Goal: Find specific page/section: Find specific page/section

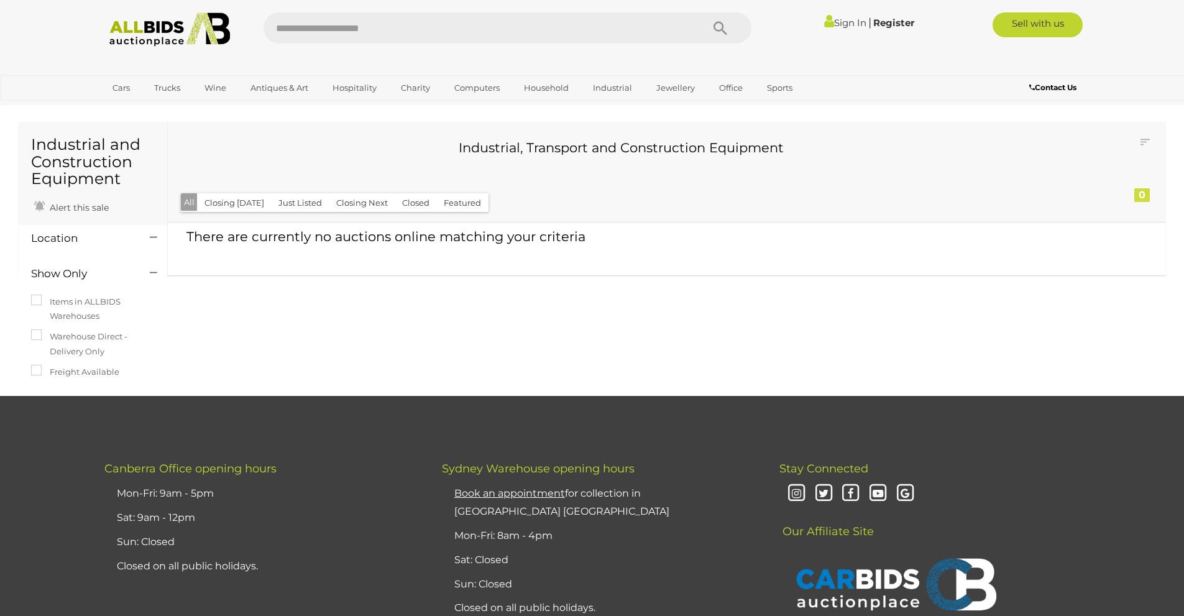
click at [238, 206] on button "Closing [DATE]" at bounding box center [234, 202] width 75 height 19
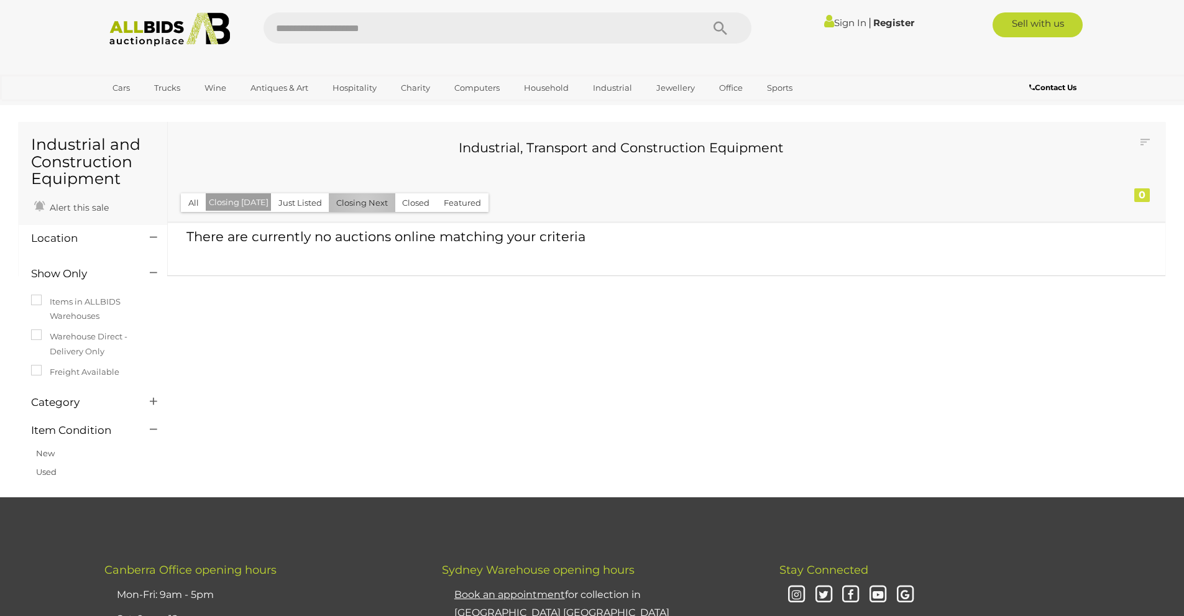
click at [360, 201] on button "Closing Next" at bounding box center [362, 202] width 66 height 19
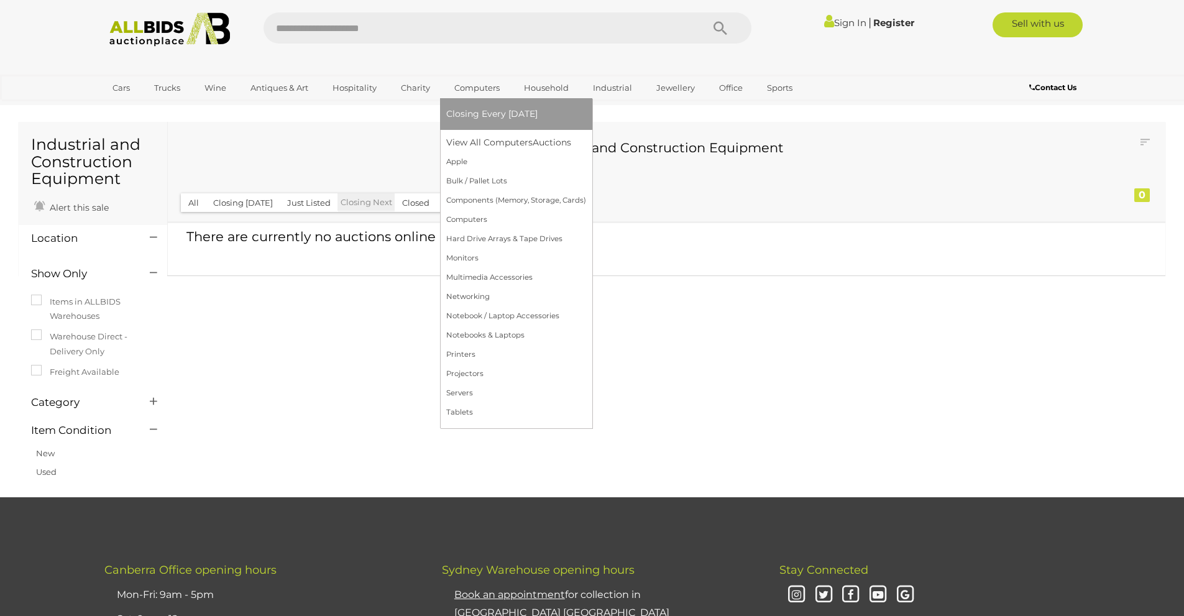
click at [487, 81] on link "Computers" at bounding box center [477, 88] width 62 height 21
click at [498, 140] on link "View All Computers Auctions" at bounding box center [516, 142] width 140 height 19
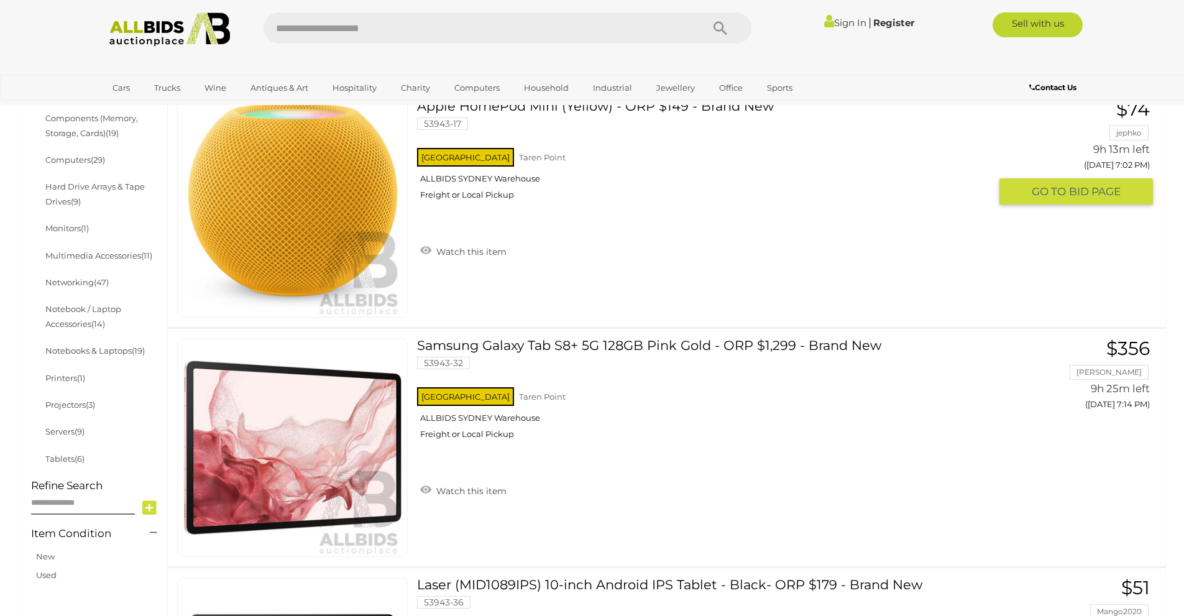
scroll to position [373, 0]
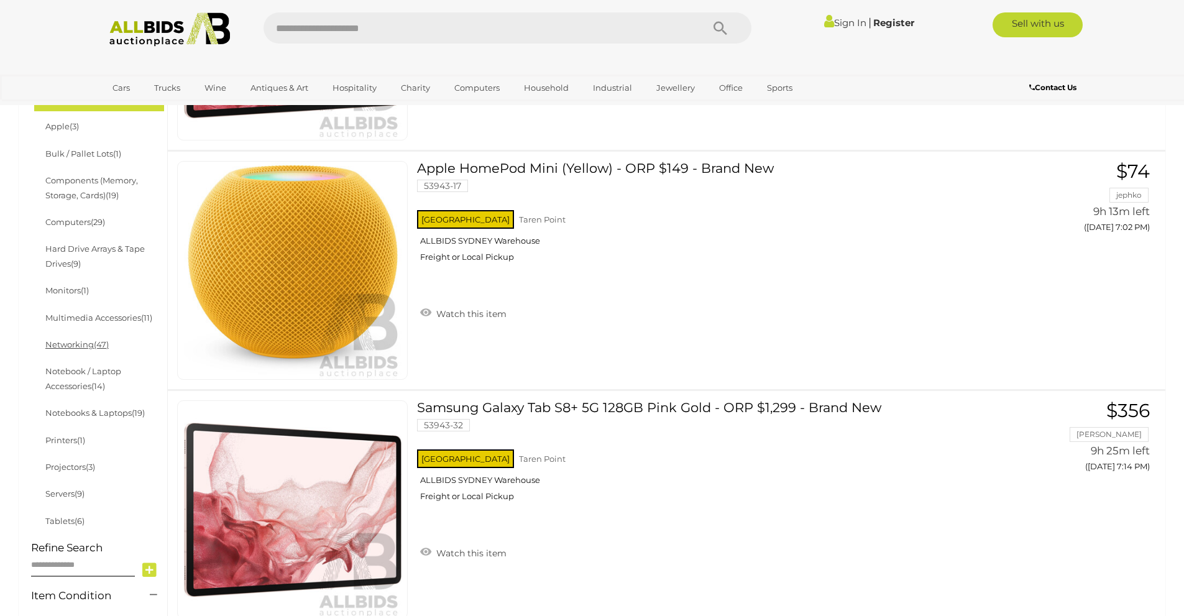
click at [73, 342] on link "Networking (47)" at bounding box center [76, 344] width 63 height 10
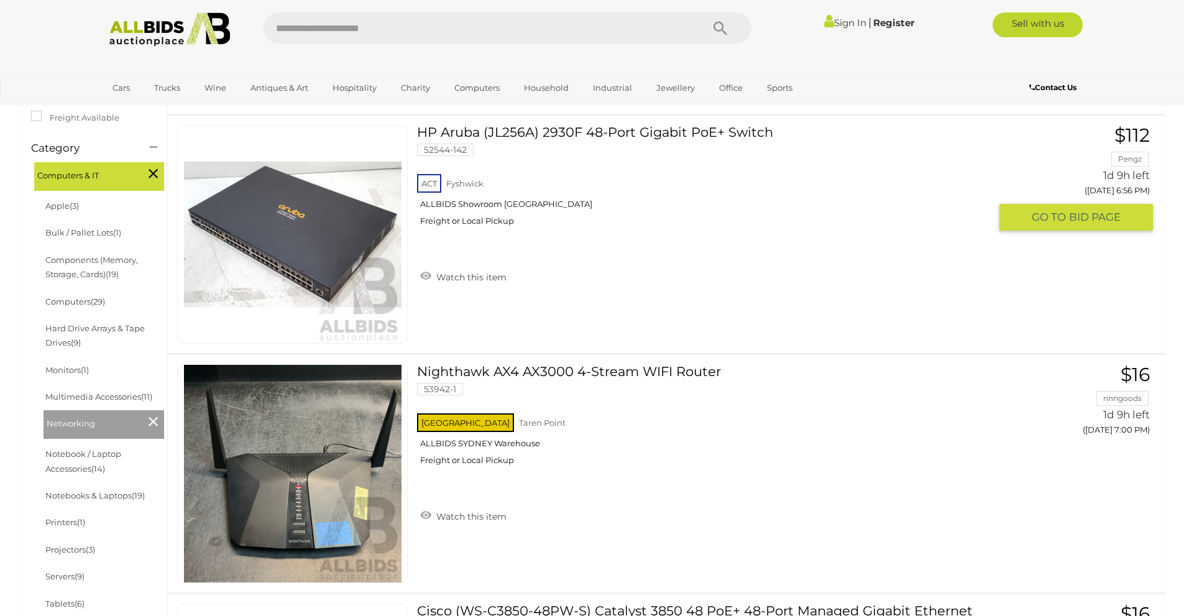
scroll to position [373, 0]
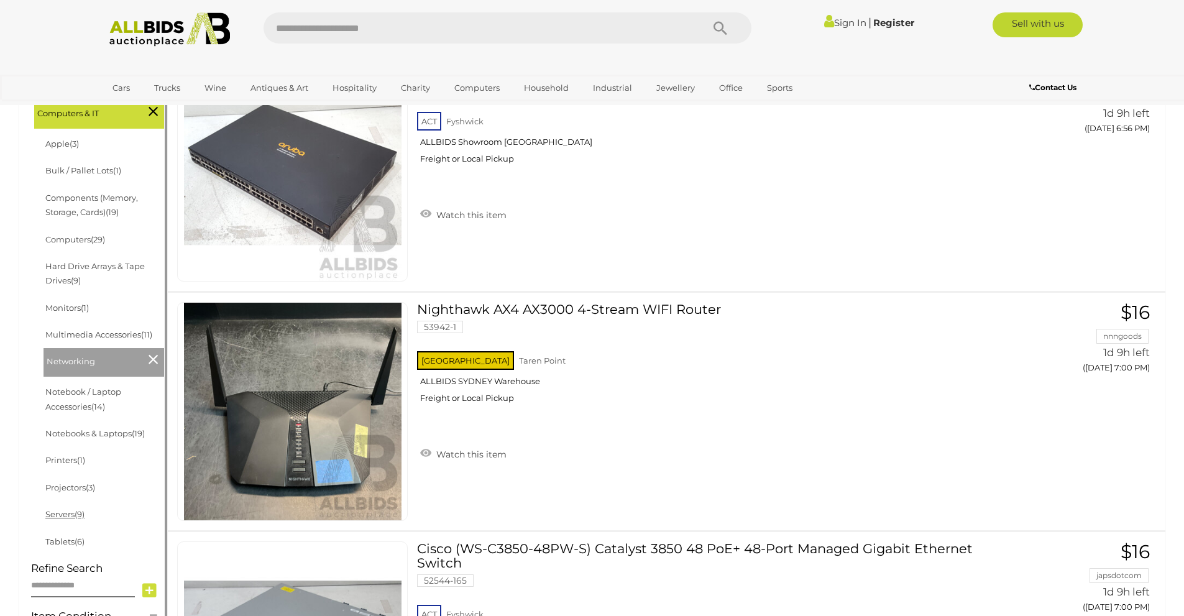
click at [52, 510] on link "Servers (9)" at bounding box center [64, 514] width 39 height 10
